Goal: Task Accomplishment & Management: Manage account settings

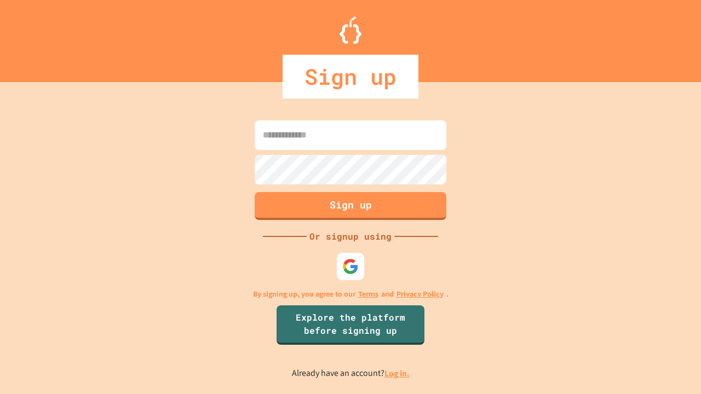
click at [397, 373] on link "Log in." at bounding box center [396, 373] width 25 height 11
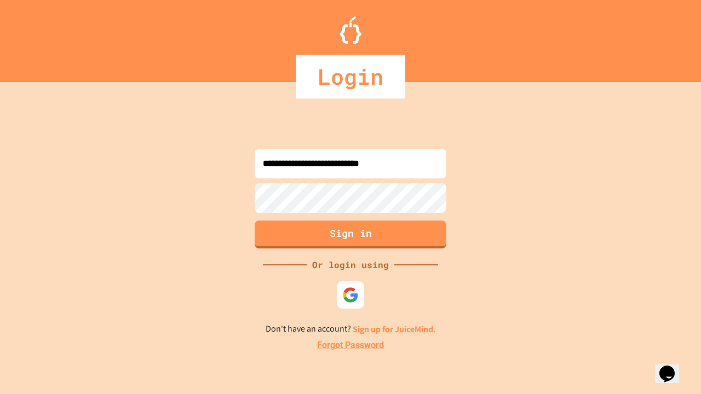
type input "**********"
